Goal: Find specific page/section: Find specific page/section

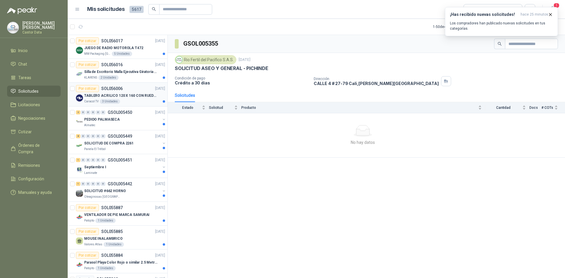
click at [135, 97] on p "TABLERO ACRILICO 120 X 160 CON RUEDAS" at bounding box center [120, 96] width 73 height 6
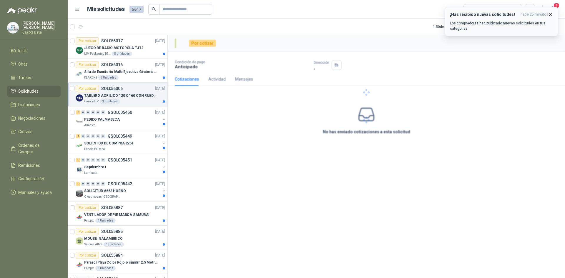
click at [551, 16] on icon "button" at bounding box center [550, 14] width 5 height 5
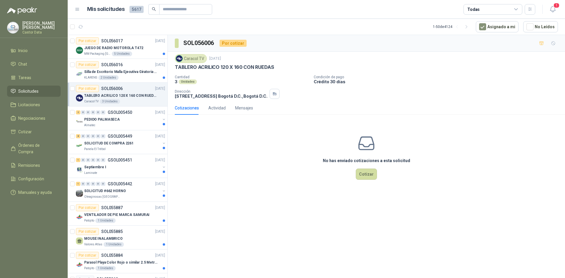
click at [500, 10] on div "Todas" at bounding box center [493, 9] width 59 height 11
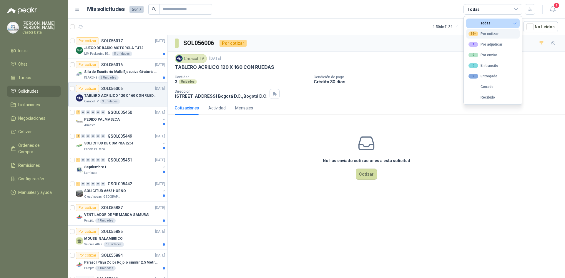
click at [486, 34] on div "99+ Por cotizar" at bounding box center [484, 34] width 30 height 5
click at [494, 33] on div "99+ Por cotizar" at bounding box center [484, 34] width 30 height 5
click at [484, 42] on div "1 Por adjudicar" at bounding box center [486, 44] width 34 height 5
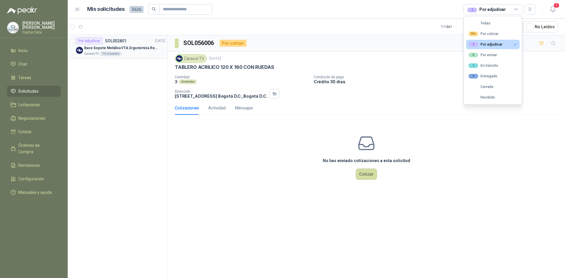
click at [128, 48] on p "Base Sopote Metálica VTA Ergonómica Retráctil para Portátil" at bounding box center [120, 48] width 73 height 6
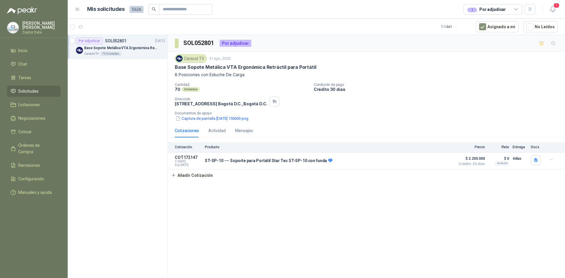
click at [507, 9] on div "1 Por adjudicar" at bounding box center [493, 9] width 59 height 11
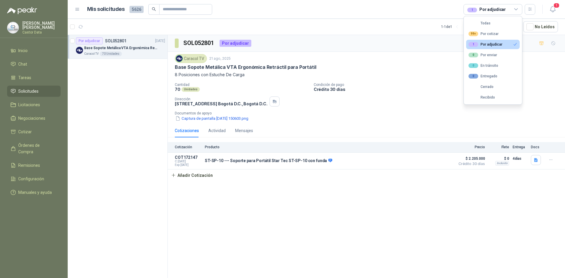
click at [492, 43] on div "1 Por adjudicar" at bounding box center [486, 44] width 34 height 5
click at [489, 35] on div "99+ Por cotizar" at bounding box center [484, 34] width 30 height 5
